Goal: Transaction & Acquisition: Subscribe to service/newsletter

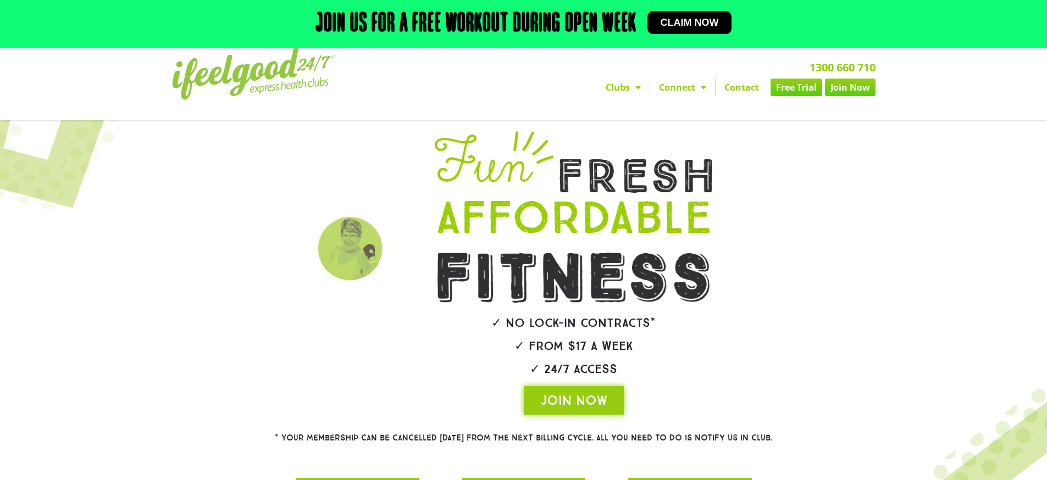
scroll to position [21, 0]
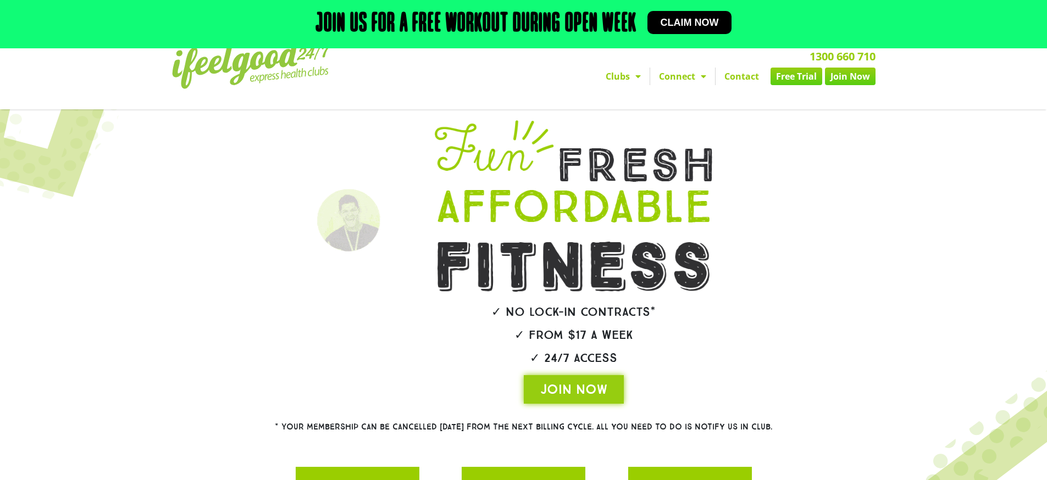
click at [622, 76] on link "Clubs" at bounding box center [623, 77] width 53 height 18
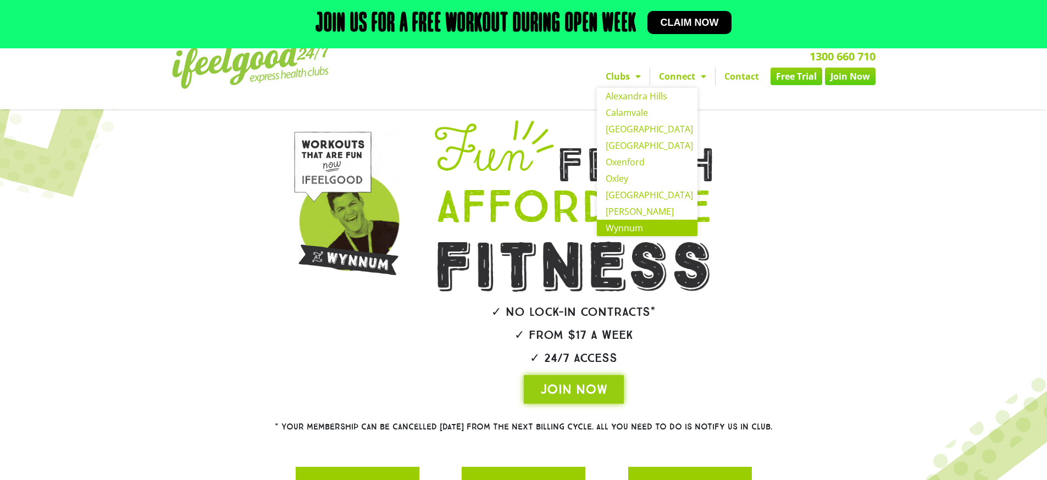
click at [623, 229] on link "Wynnum" at bounding box center [647, 228] width 101 height 16
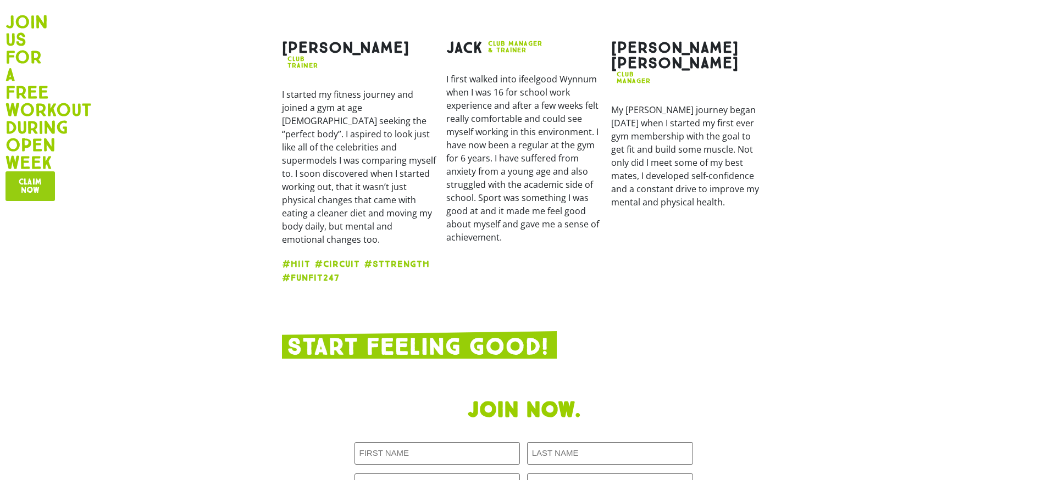
scroll to position [1938, 0]
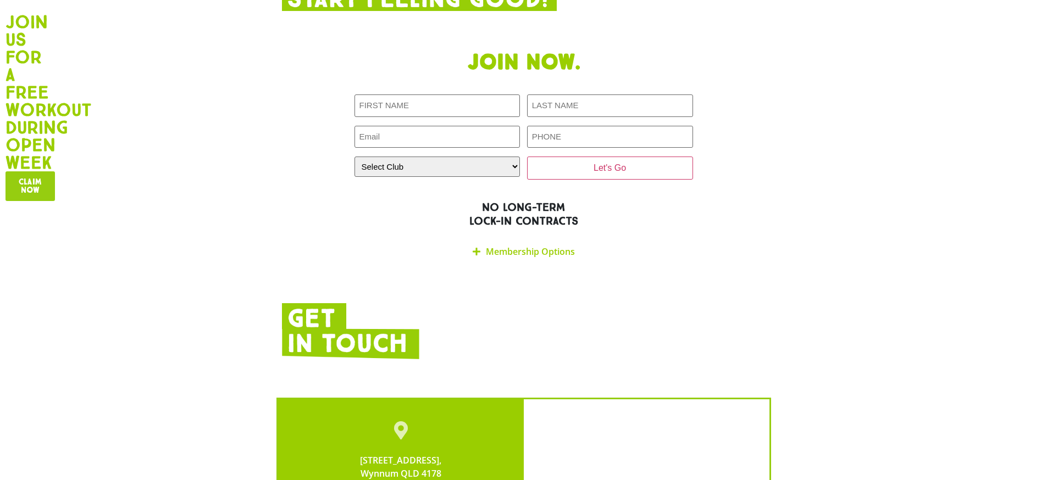
click at [524, 246] on link "Membership Options" at bounding box center [530, 252] width 89 height 12
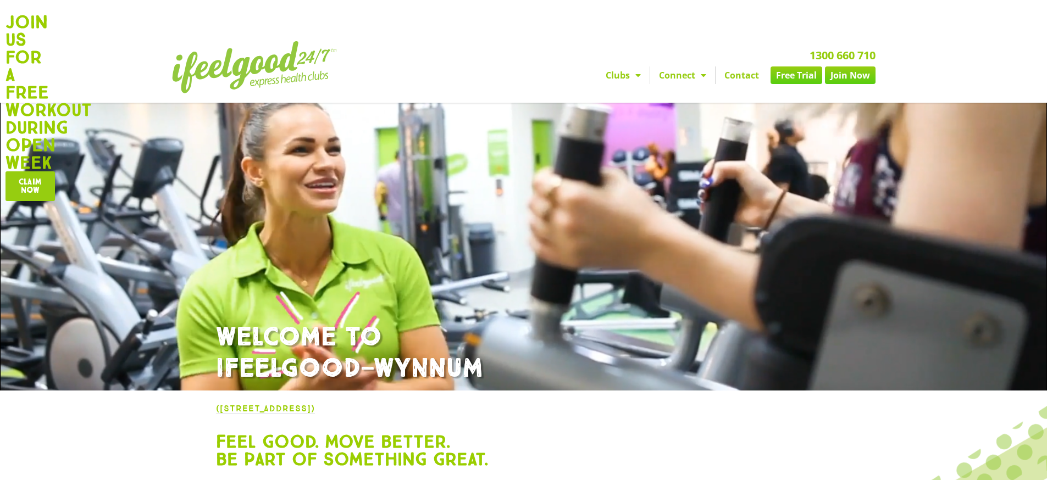
scroll to position [0, 0]
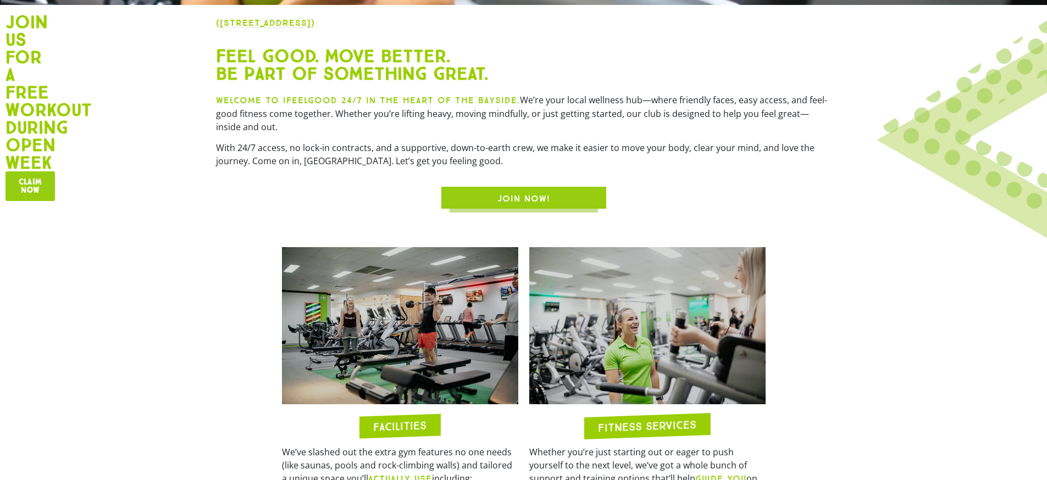
click at [534, 198] on span "JOIN NOW!" at bounding box center [523, 198] width 53 height 13
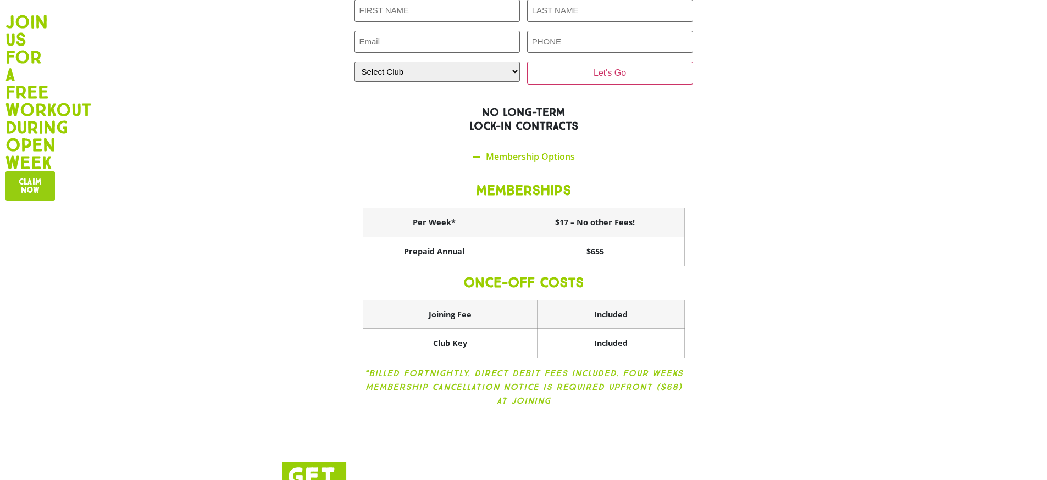
scroll to position [1785, 0]
